Goal: Task Accomplishment & Management: Use online tool/utility

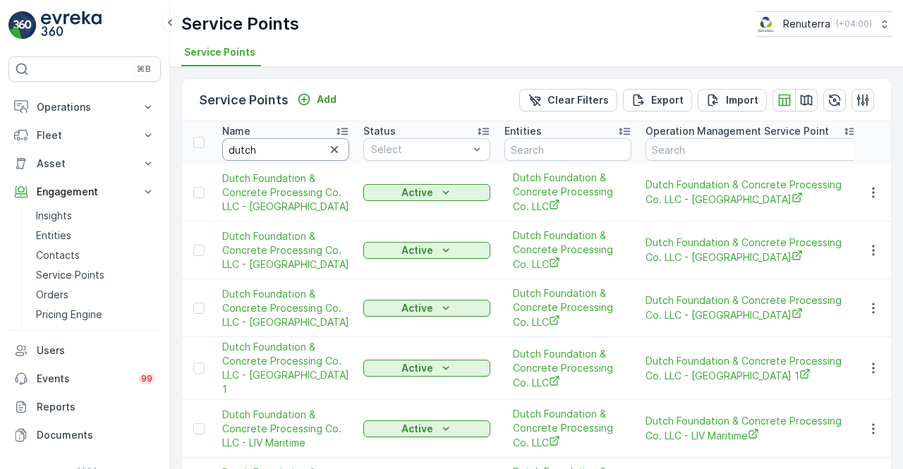
click at [263, 157] on input "dutch" at bounding box center [285, 149] width 127 height 23
type input "d"
type input "[PERSON_NAME]"
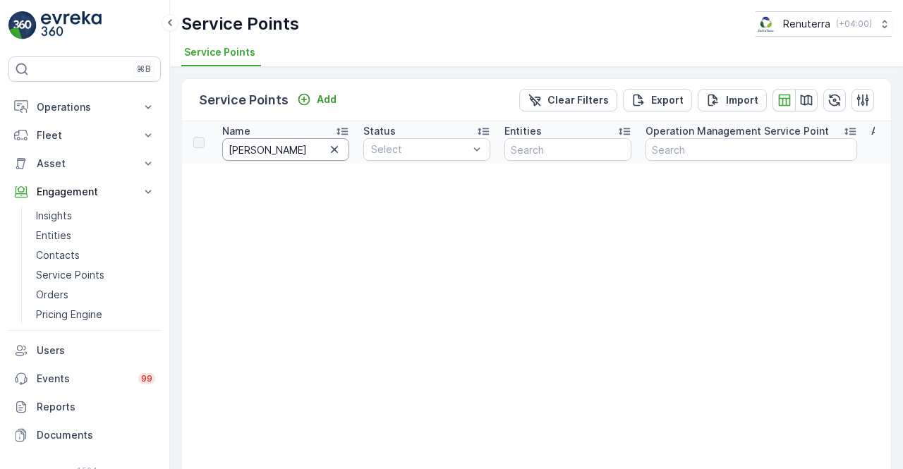
click at [266, 153] on input "[PERSON_NAME]" at bounding box center [285, 149] width 127 height 23
type input "b"
click at [266, 153] on input "d" at bounding box center [285, 149] width 127 height 23
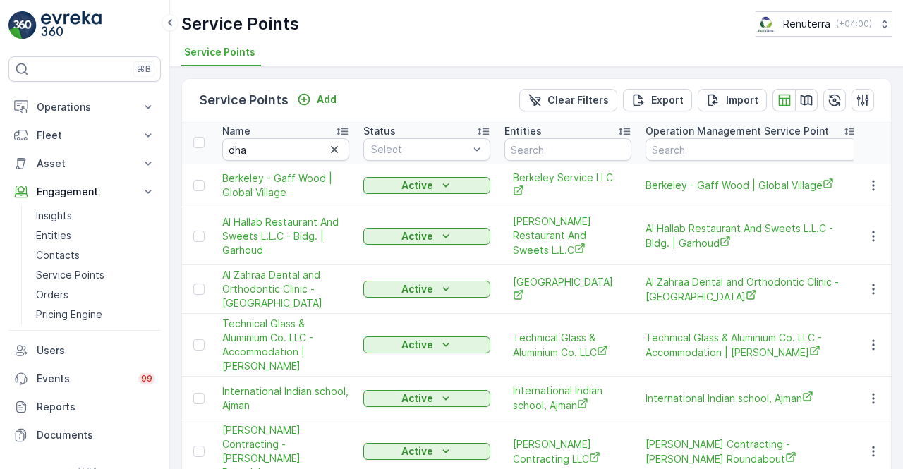
type input "d"
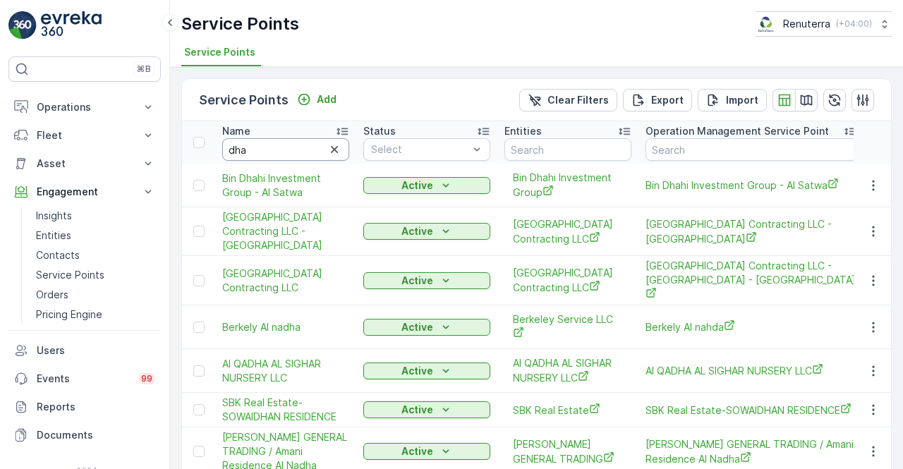
click at [277, 152] on input "dha" at bounding box center [285, 149] width 127 height 23
type input "d"
type input "dakna"
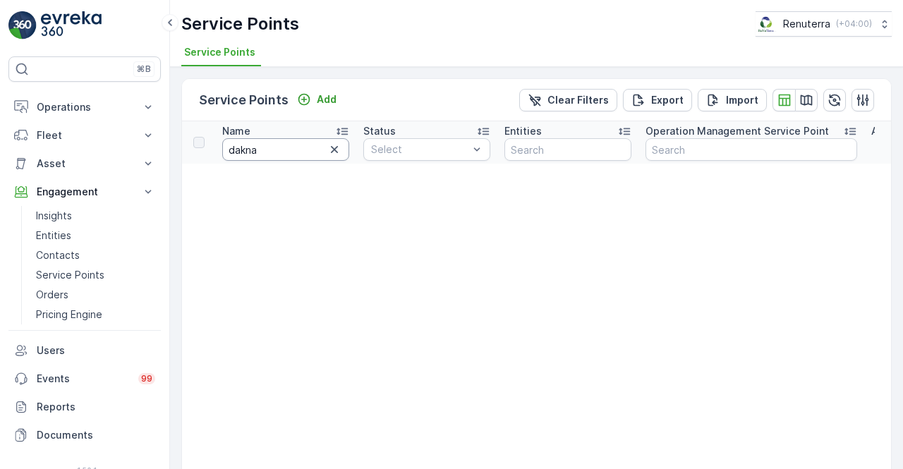
click at [277, 152] on input "dakna" at bounding box center [285, 149] width 127 height 23
type input "daan"
click at [277, 155] on input "daan" at bounding box center [285, 149] width 127 height 23
type input "[PERSON_NAME]"
click at [274, 155] on input "[PERSON_NAME]" at bounding box center [285, 149] width 127 height 23
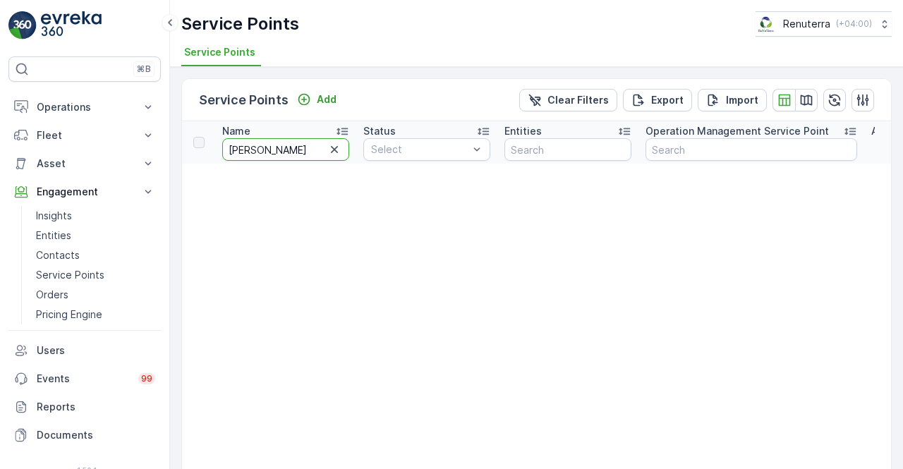
click at [266, 149] on input "[PERSON_NAME]" at bounding box center [285, 149] width 127 height 23
paste input "Bin Dakh"
drag, startPoint x: 266, startPoint y: 149, endPoint x: 219, endPoint y: 135, distance: 49.3
click at [219, 135] on th "Name [PERSON_NAME]" at bounding box center [285, 142] width 141 height 42
type input "[PERSON_NAME]"
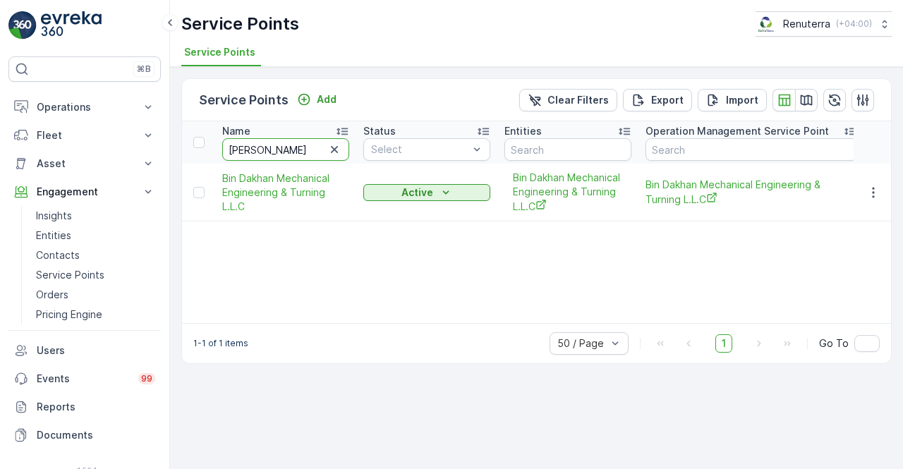
click at [286, 150] on input "[PERSON_NAME]" at bounding box center [285, 149] width 127 height 23
type input "B"
click at [286, 152] on input "text" at bounding box center [285, 149] width 127 height 23
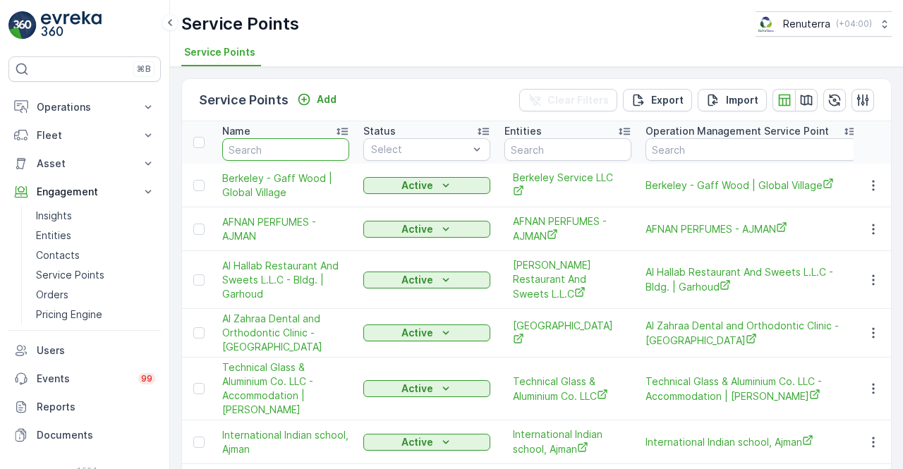
click at [286, 152] on input "text" at bounding box center [285, 149] width 127 height 23
click at [282, 143] on input "text" at bounding box center [285, 149] width 127 height 23
type input "arab"
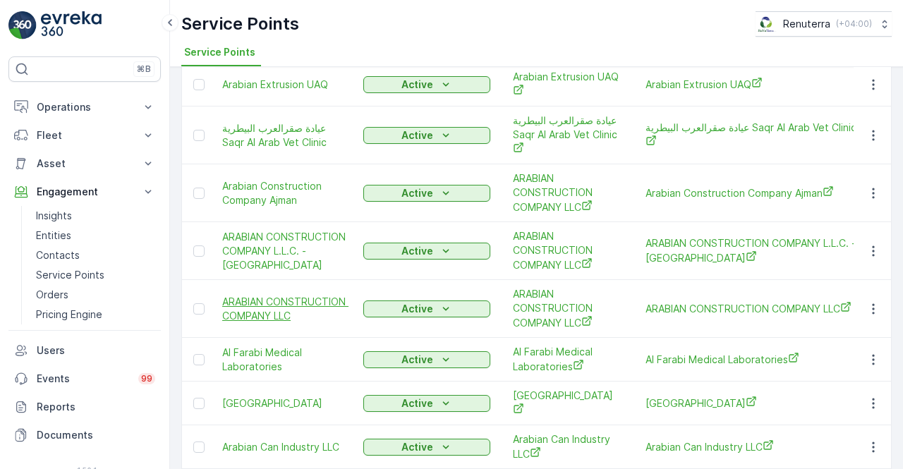
scroll to position [282, 0]
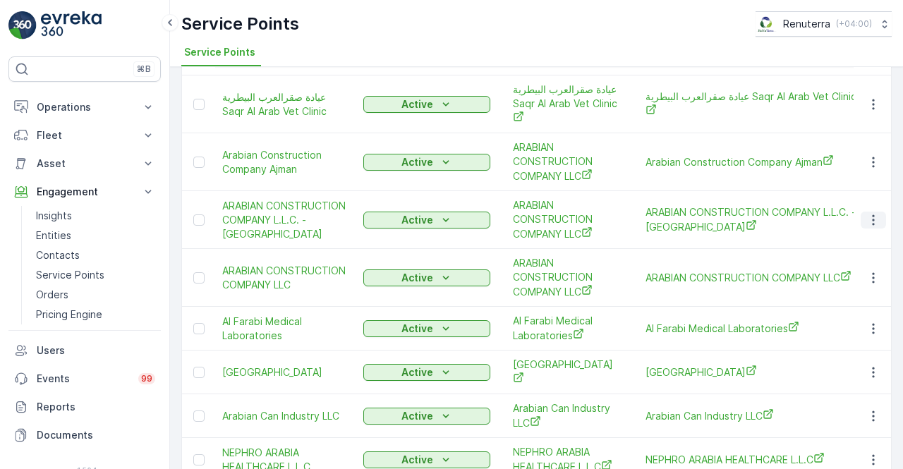
click at [870, 213] on icon "button" at bounding box center [874, 220] width 14 height 14
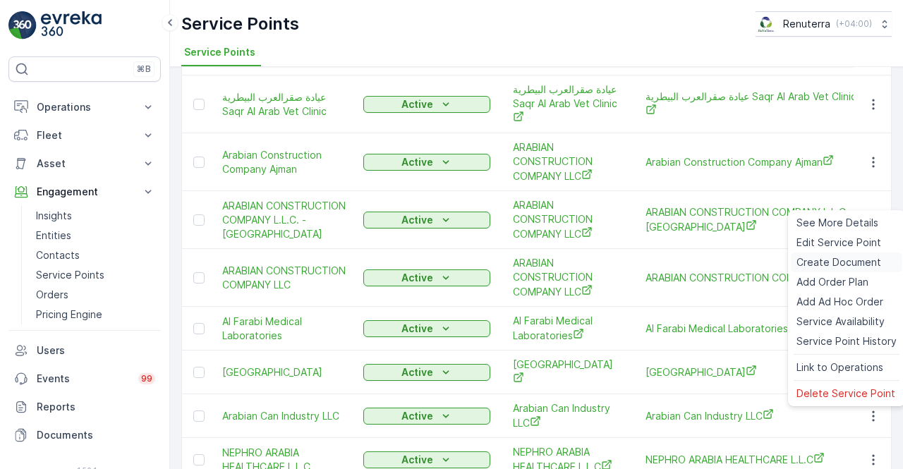
click at [824, 263] on span "Create Document" at bounding box center [839, 262] width 85 height 14
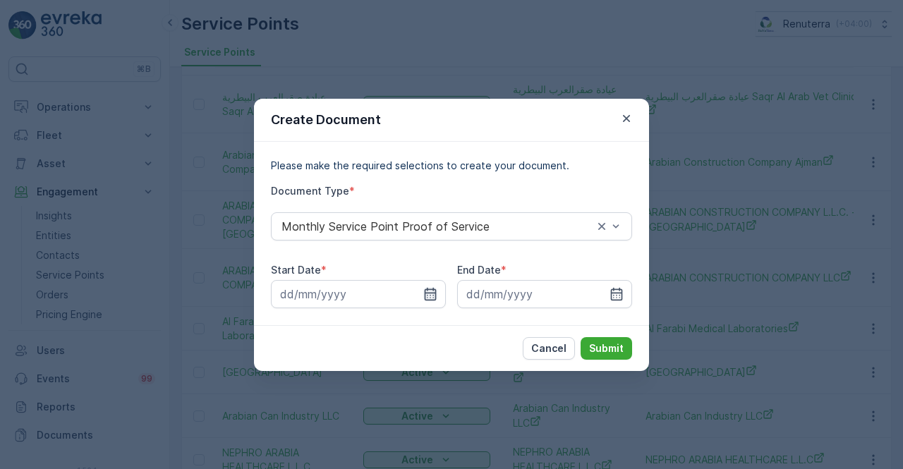
click at [434, 291] on icon "button" at bounding box center [430, 294] width 14 height 14
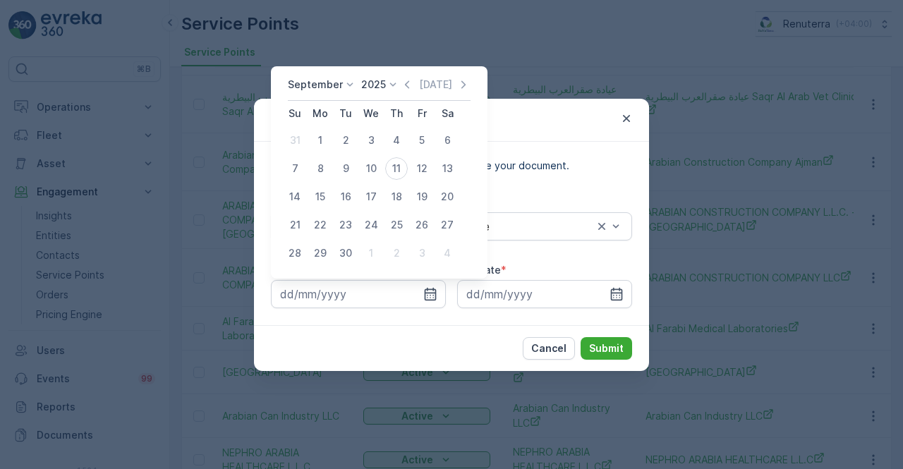
drag, startPoint x: 408, startPoint y: 80, endPoint x: 407, endPoint y: 95, distance: 14.9
click at [407, 83] on icon "button" at bounding box center [407, 85] width 14 height 14
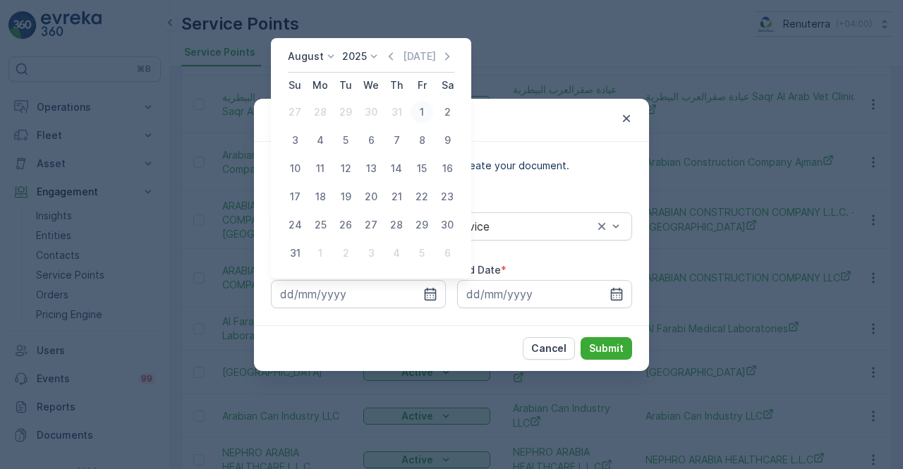
click at [423, 115] on div "1" at bounding box center [422, 112] width 23 height 23
type input "[DATE]"
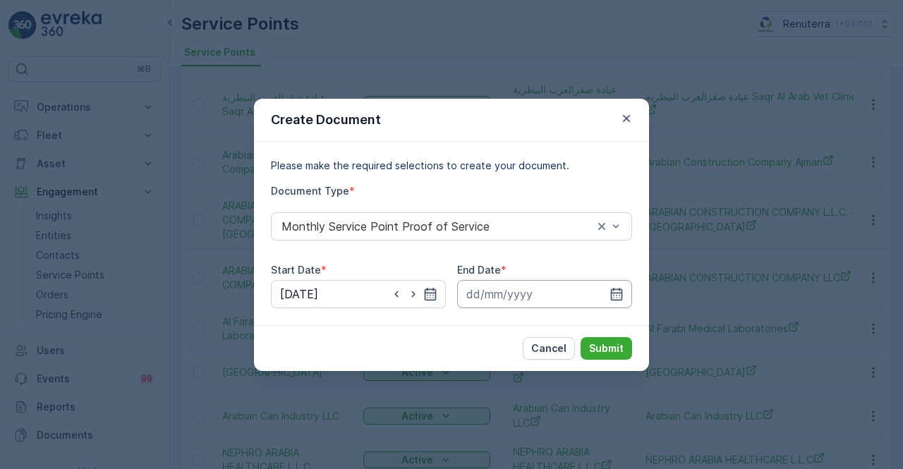
drag, startPoint x: 619, startPoint y: 297, endPoint x: 615, endPoint y: 282, distance: 15.9
click at [618, 293] on icon "button" at bounding box center [617, 293] width 12 height 13
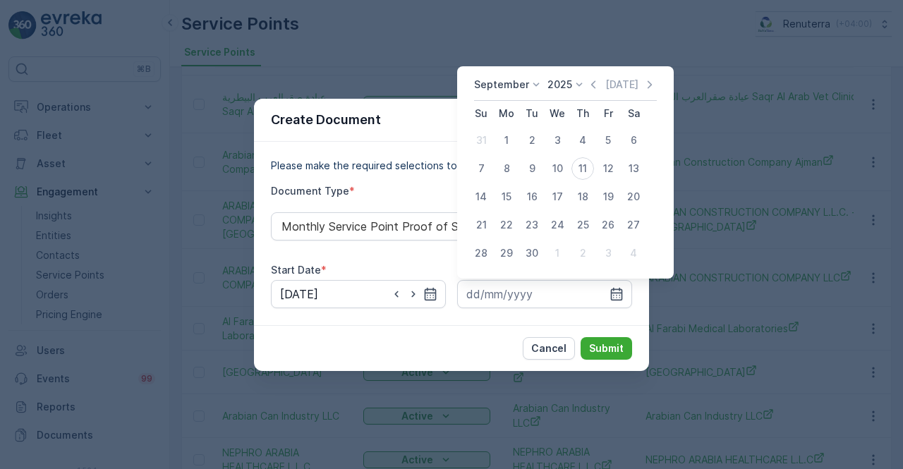
drag, startPoint x: 591, startPoint y: 81, endPoint x: 579, endPoint y: 94, distance: 17.5
click at [587, 83] on icon "button" at bounding box center [593, 85] width 14 height 14
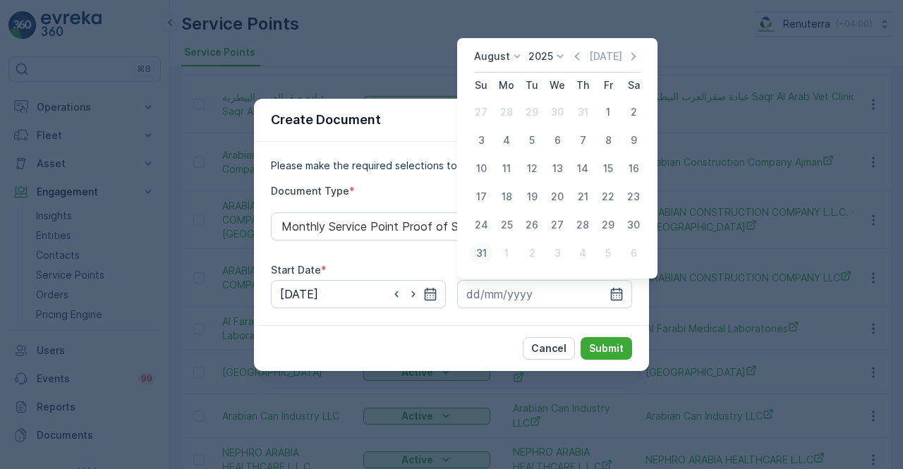
click at [484, 254] on div "31" at bounding box center [481, 253] width 23 height 23
type input "[DATE]"
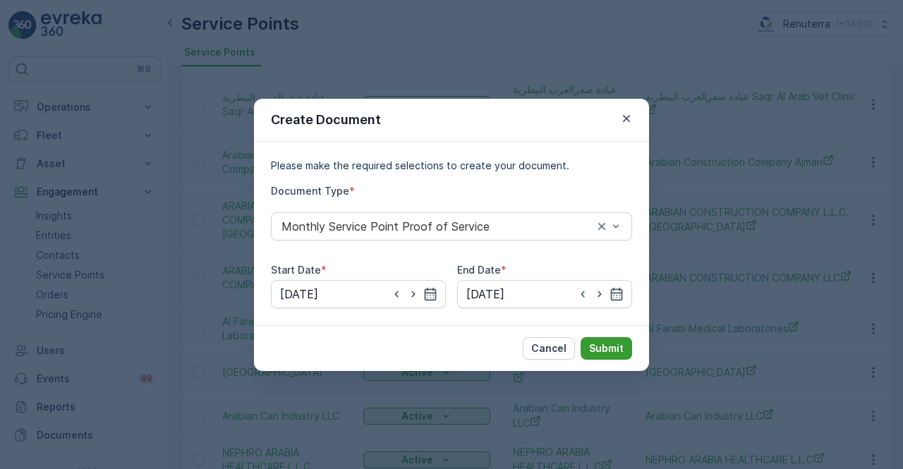
click at [615, 349] on p "Submit" at bounding box center [606, 349] width 35 height 14
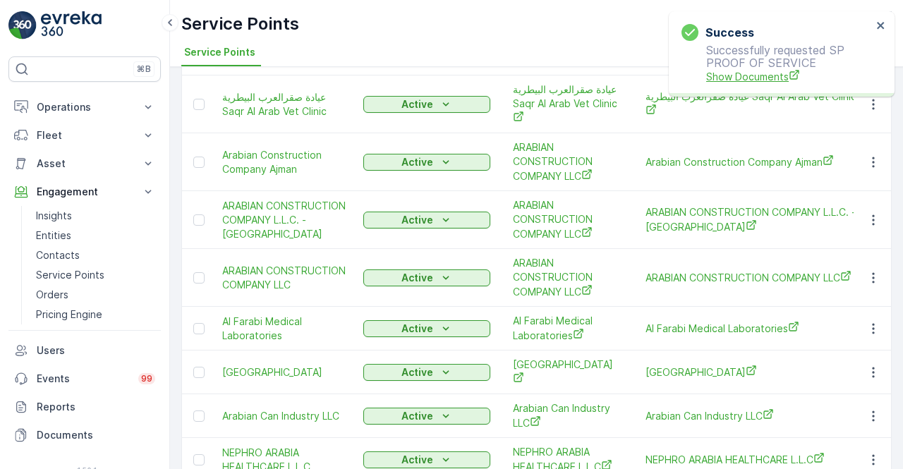
click at [757, 80] on span "Show Documents" at bounding box center [789, 76] width 166 height 15
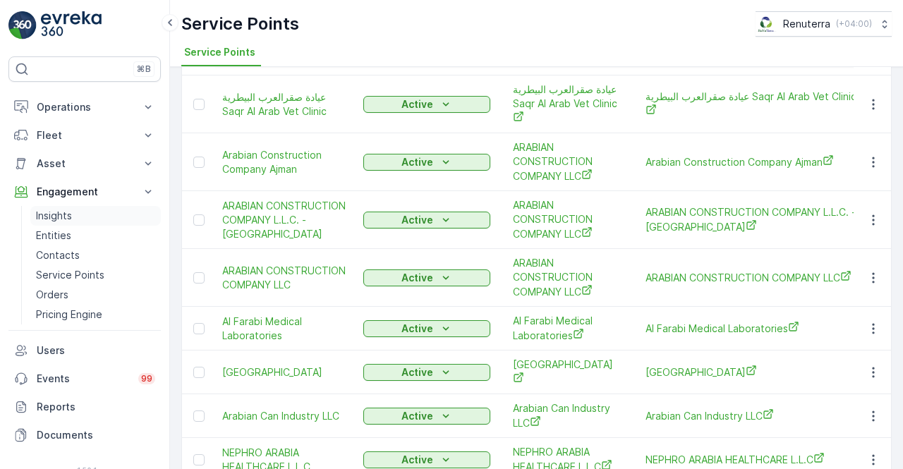
click at [59, 217] on p "Insights" at bounding box center [54, 216] width 36 height 14
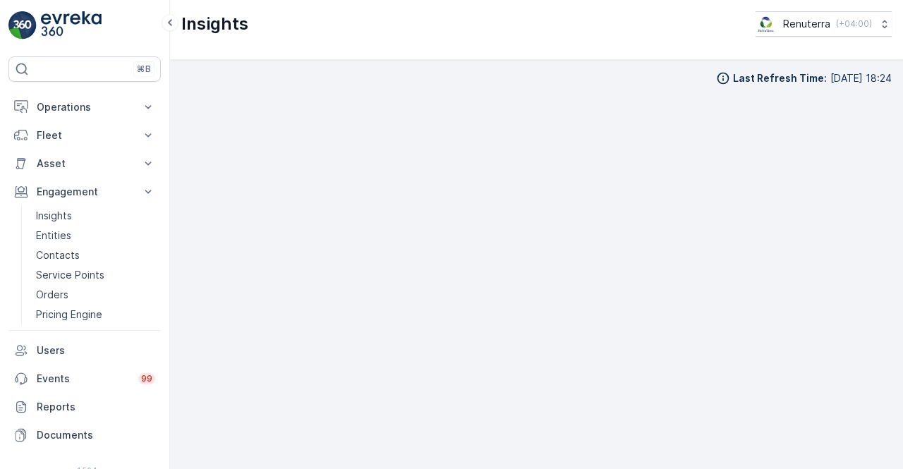
scroll to position [10, 0]
click at [891, 395] on div "Last Refresh Time : [DATE] 18:24" at bounding box center [536, 264] width 733 height 409
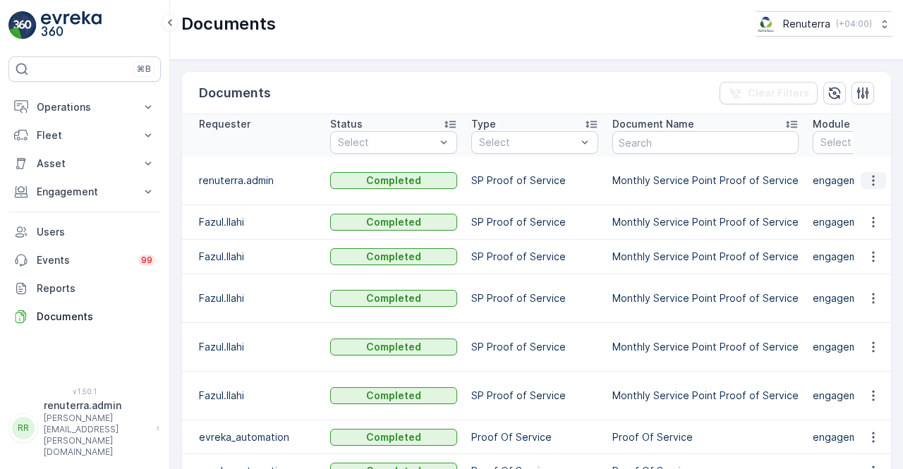
click at [874, 187] on icon "button" at bounding box center [874, 181] width 14 height 14
click at [868, 212] on span "See Details" at bounding box center [870, 207] width 54 height 14
